Goal: Find specific page/section: Find specific page/section

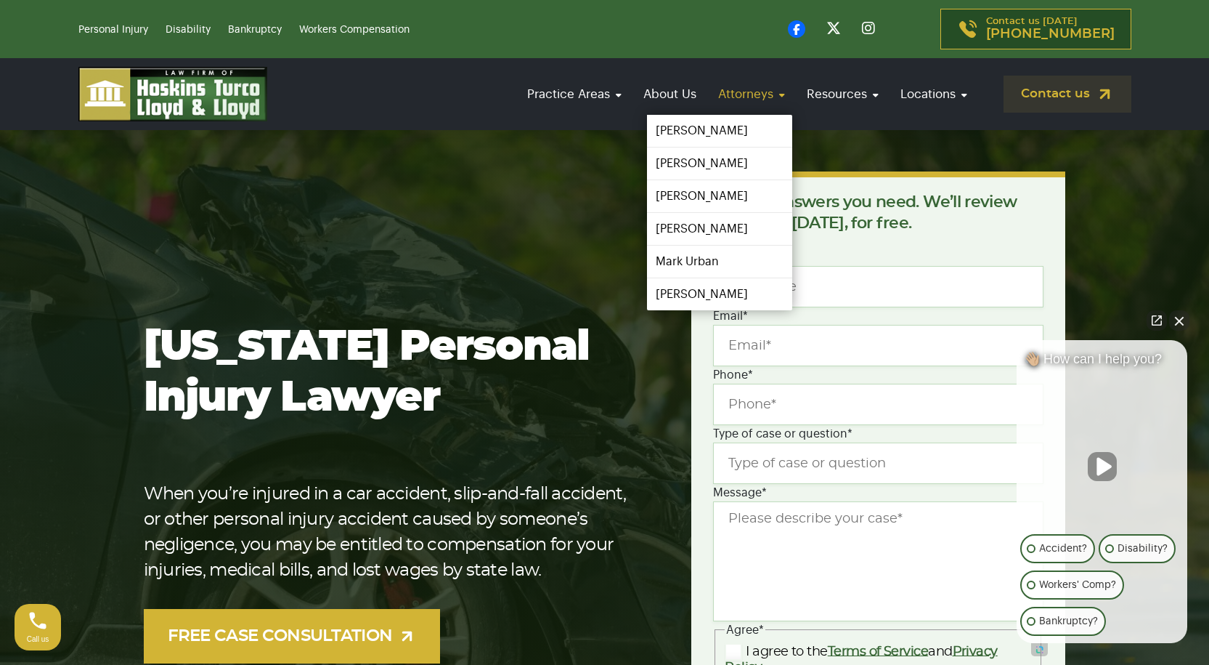
click at [731, 97] on link "Attorneys" at bounding box center [751, 93] width 81 height 41
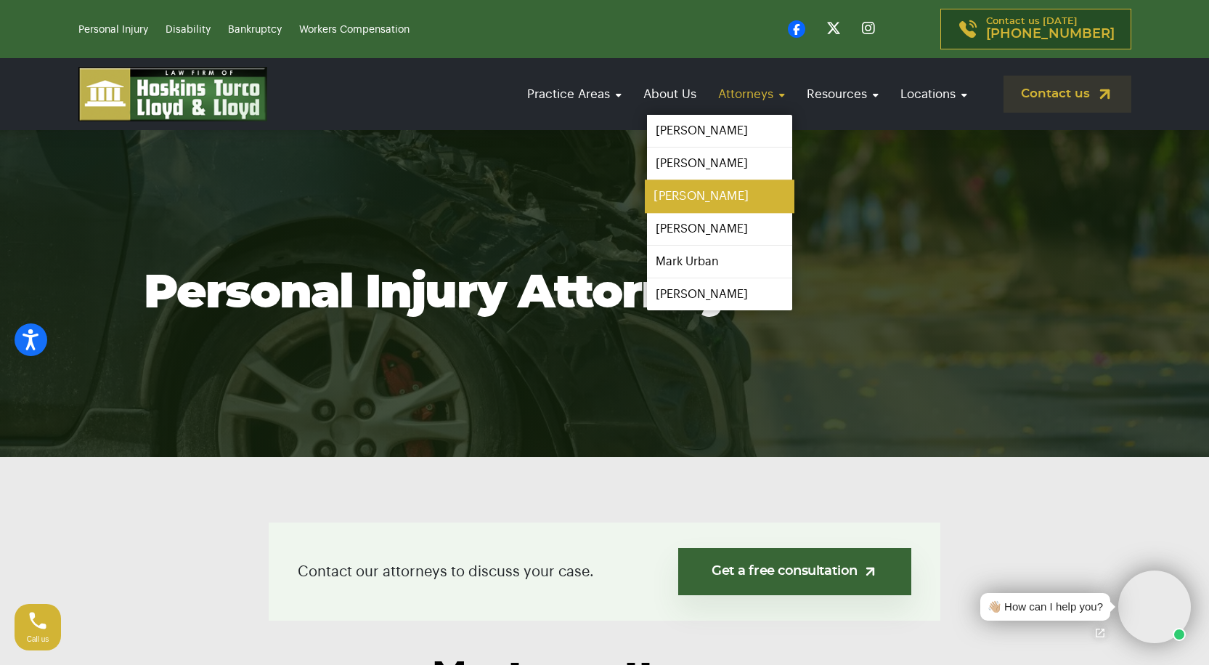
click at [694, 190] on link "[PERSON_NAME]" at bounding box center [720, 196] width 150 height 33
